Goal: Information Seeking & Learning: Learn about a topic

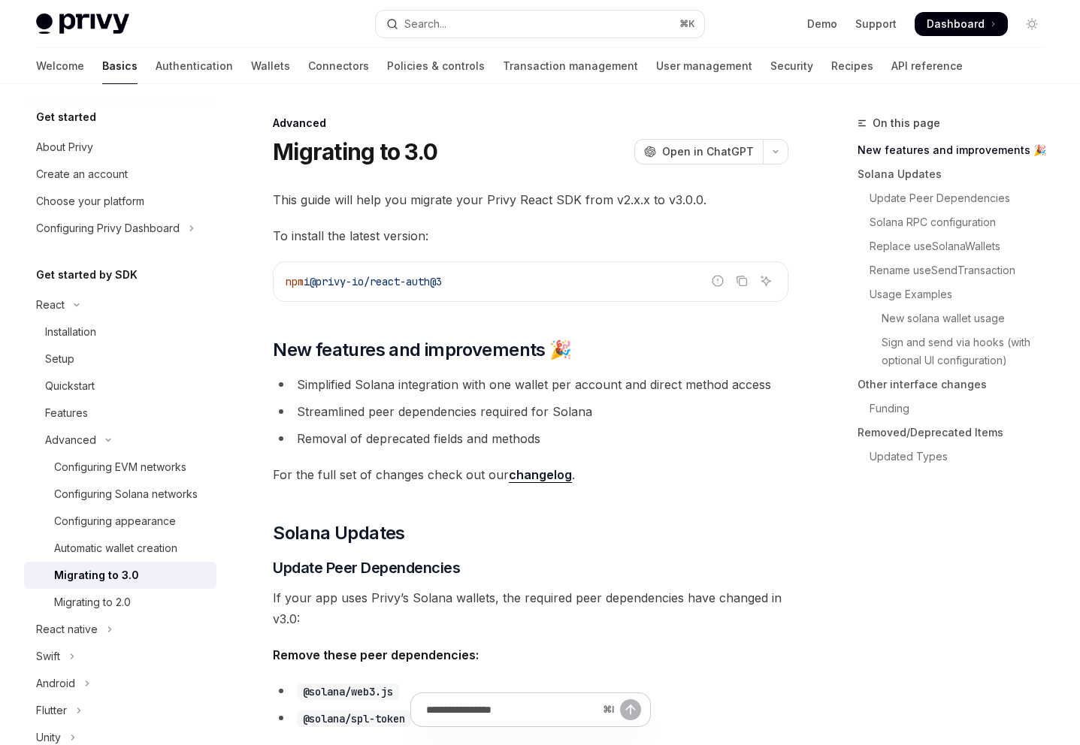
click at [512, 392] on li "Simplified Solana integration with one wallet per account and direct method acc…" at bounding box center [531, 384] width 516 height 21
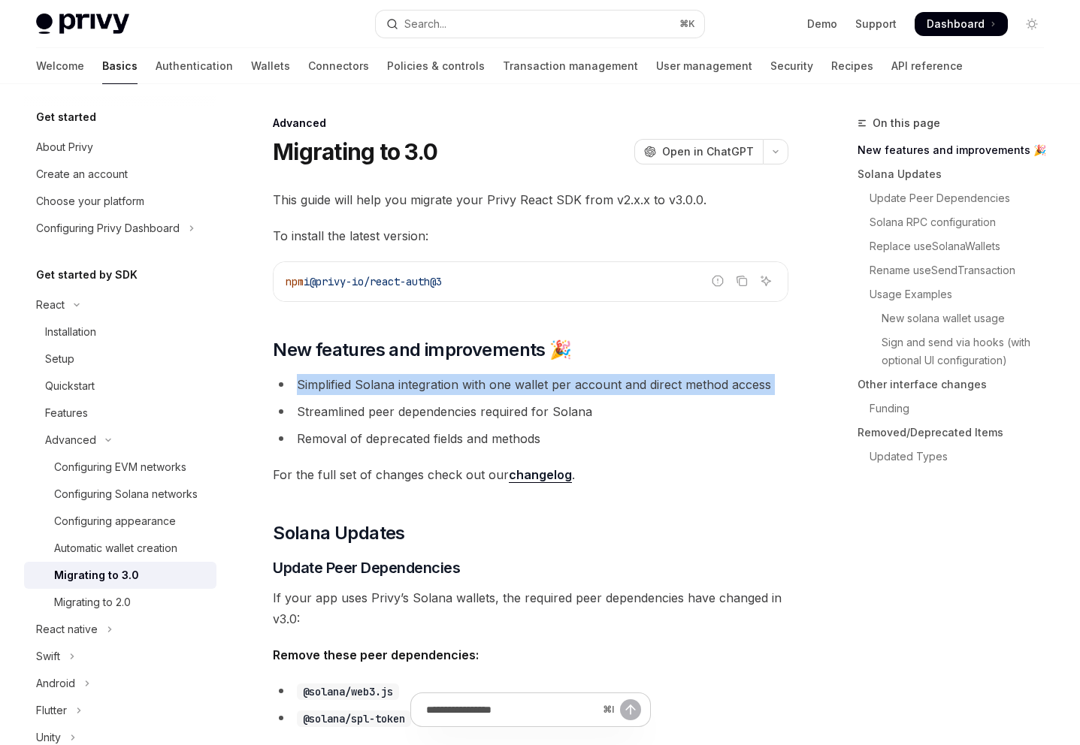
click at [512, 392] on li "Simplified Solana integration with one wallet per account and direct method acc…" at bounding box center [531, 384] width 516 height 21
click at [526, 482] on link "changelog" at bounding box center [540, 475] width 63 height 16
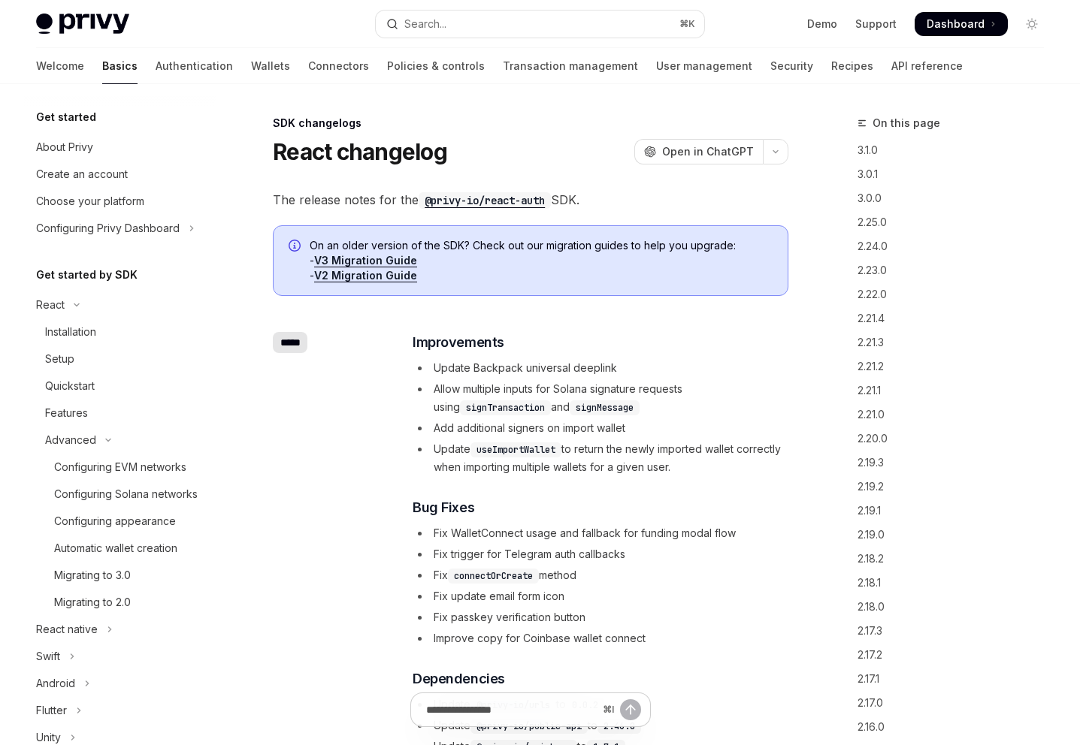
scroll to position [589, 0]
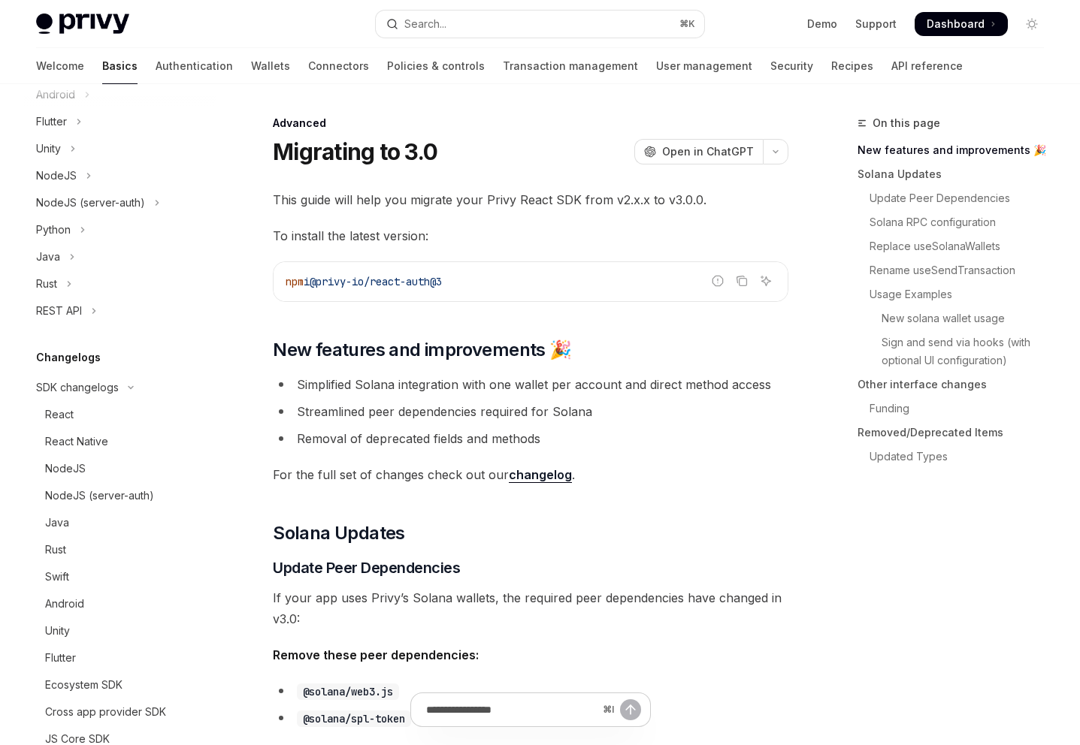
scroll to position [161, 0]
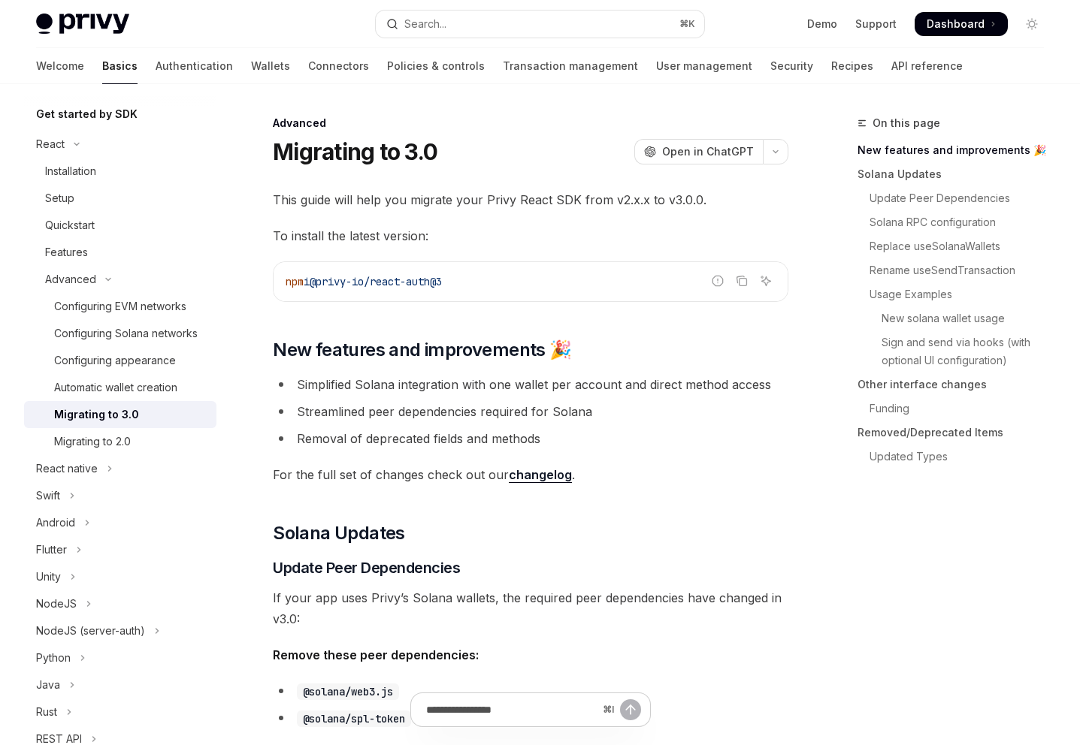
type textarea "*"
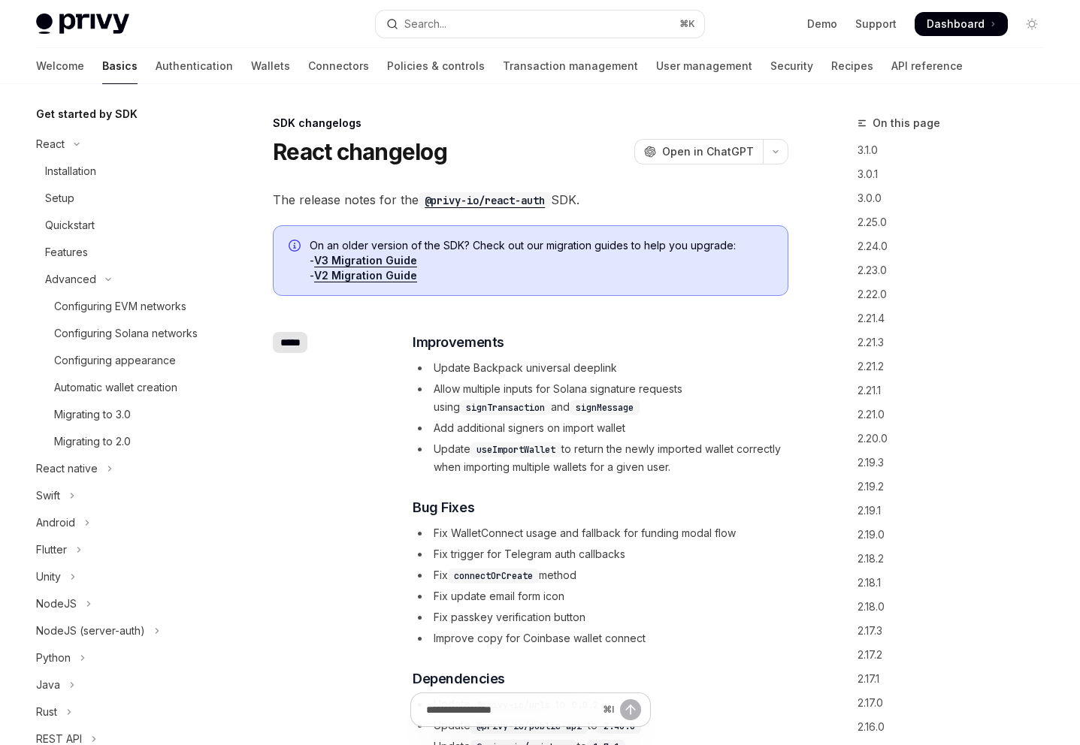
scroll to position [589, 0]
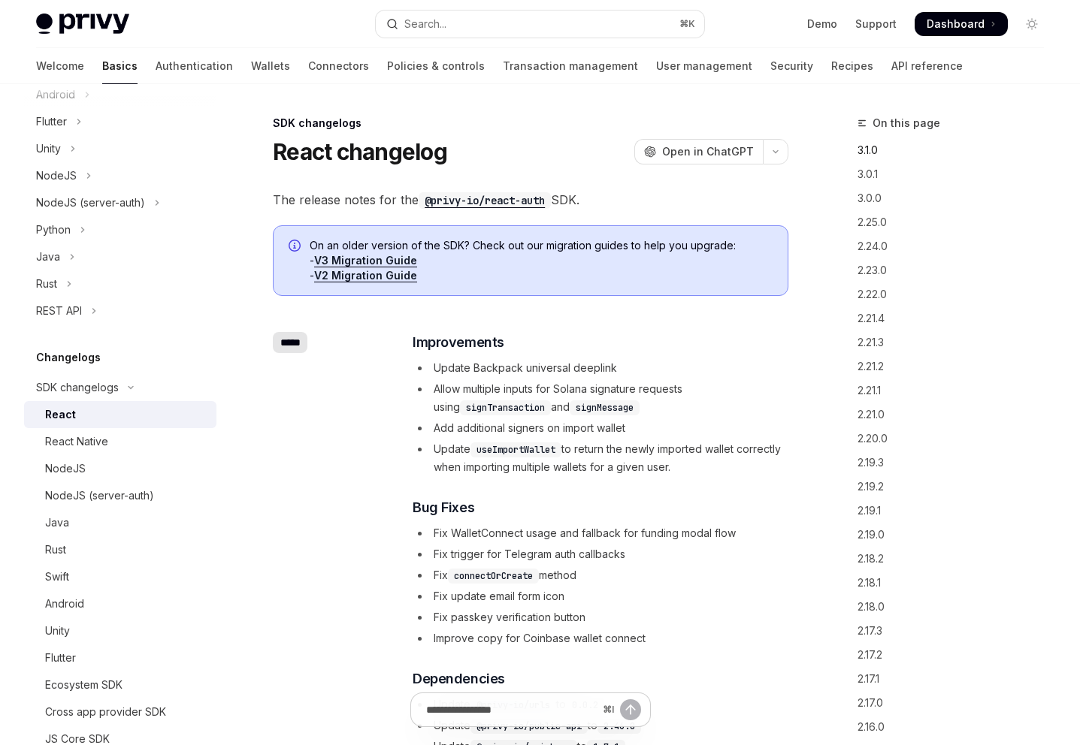
click at [870, 150] on link "3.1.0" at bounding box center [956, 150] width 198 height 24
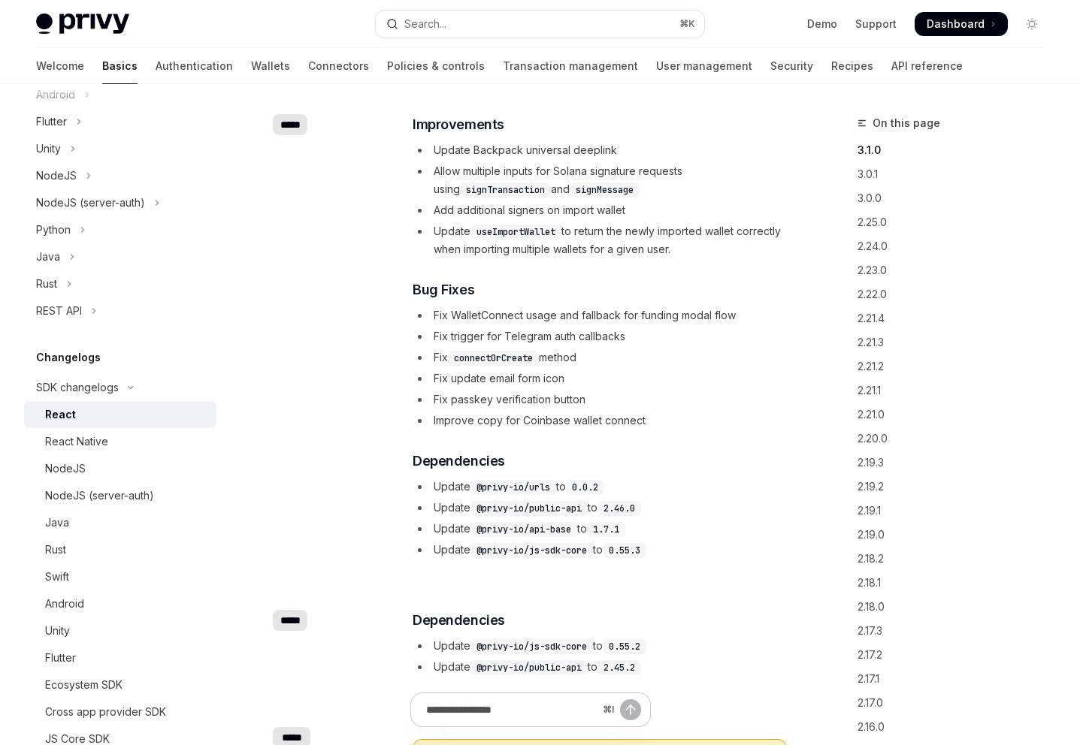
scroll to position [21, 0]
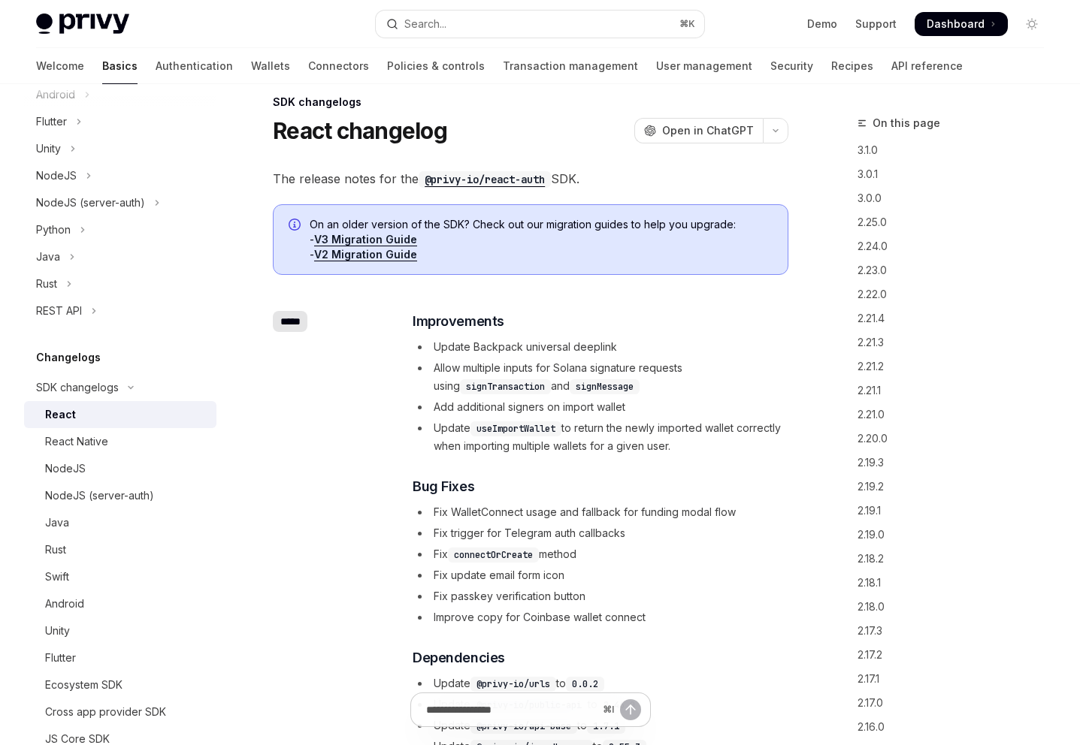
click at [508, 177] on code "@privy-io/react-auth" at bounding box center [485, 179] width 132 height 17
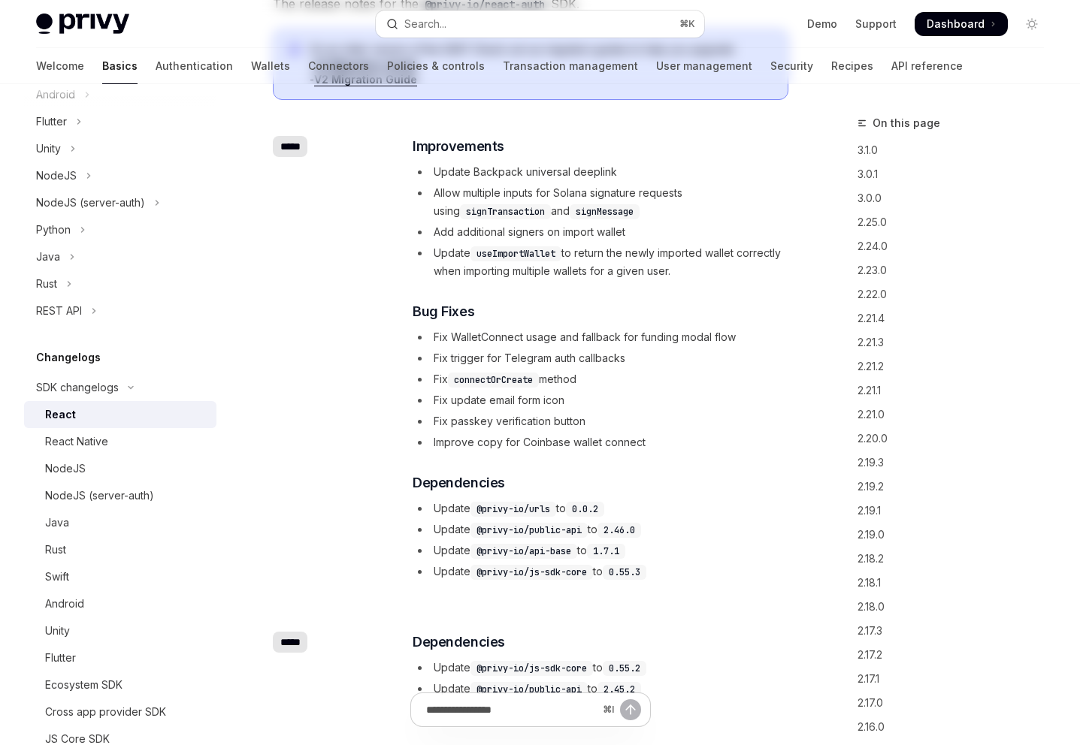
scroll to position [0, 0]
